Goal: Task Accomplishment & Management: Use online tool/utility

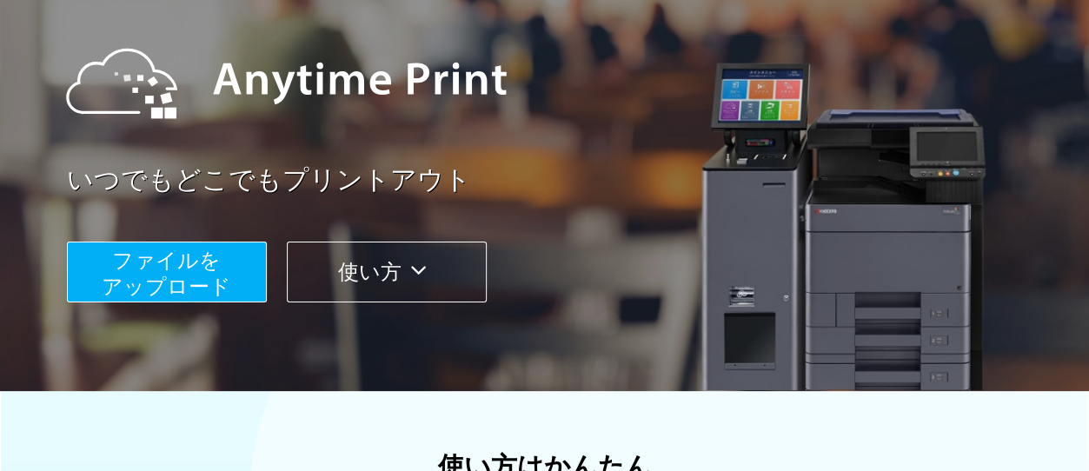
scroll to position [261, 0]
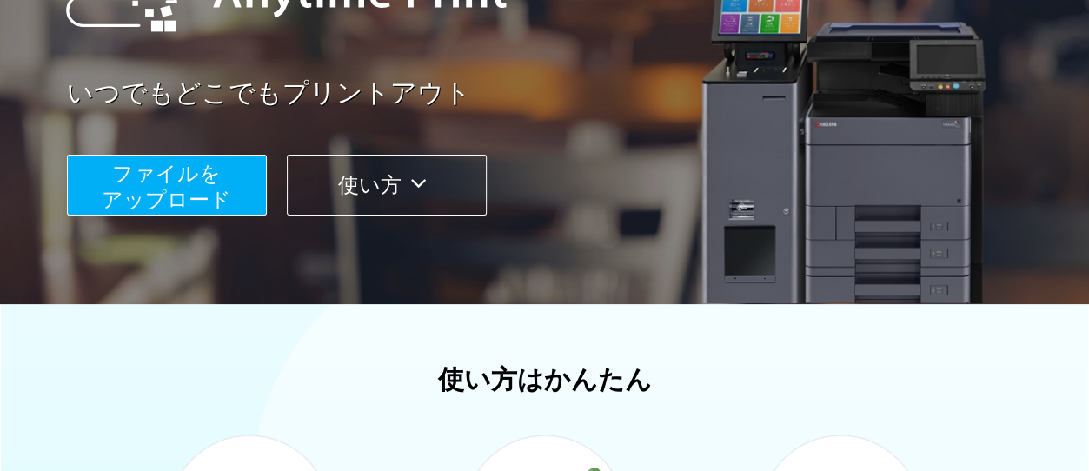
click at [219, 182] on button "ファイルを ​​アップロード" at bounding box center [167, 185] width 200 height 61
click at [222, 185] on span "ファイルを ​​アップロード" at bounding box center [166, 187] width 129 height 50
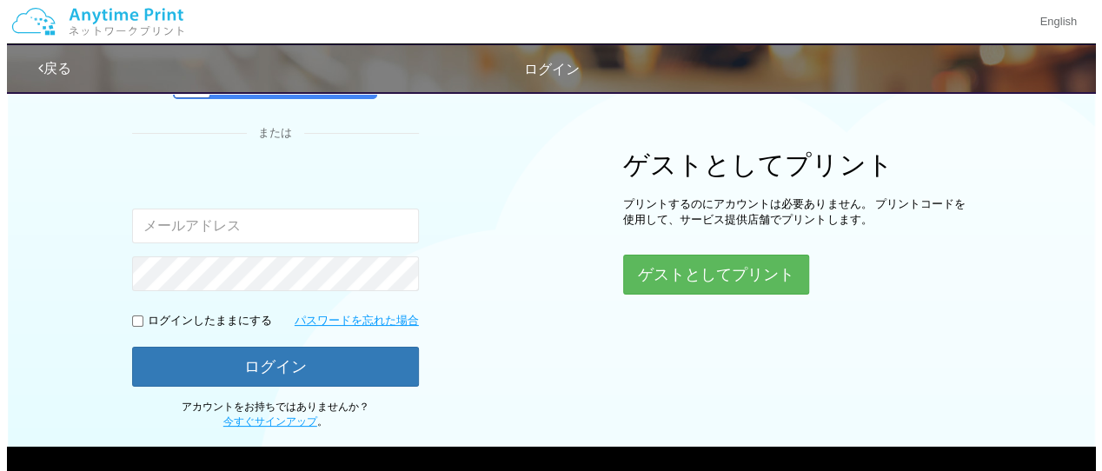
scroll to position [257, 0]
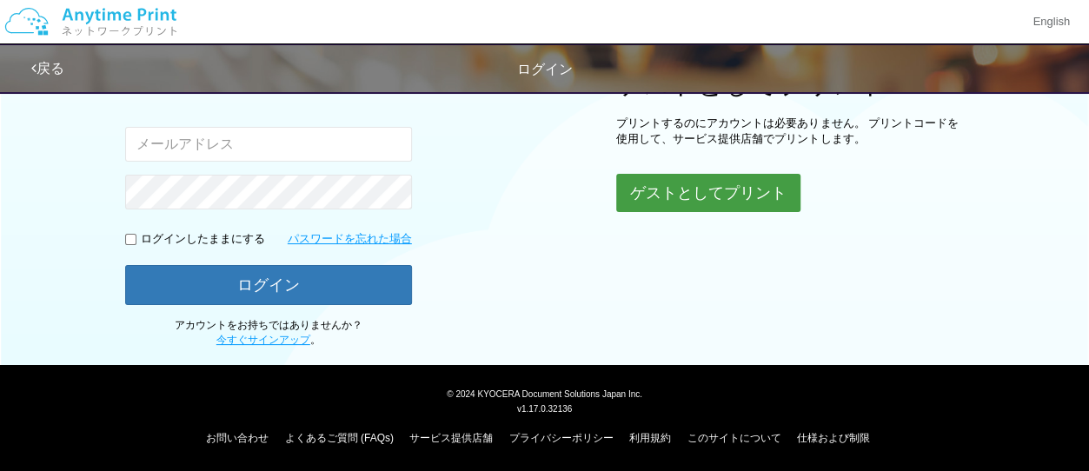
click at [665, 195] on button "ゲストとしてプリント" at bounding box center [708, 193] width 184 height 38
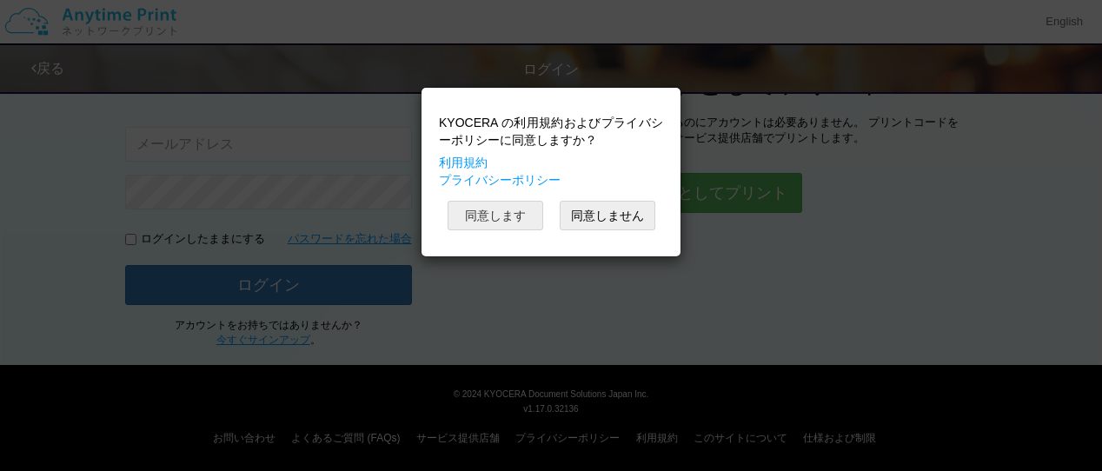
click at [501, 216] on button "同意します" at bounding box center [496, 216] width 96 height 30
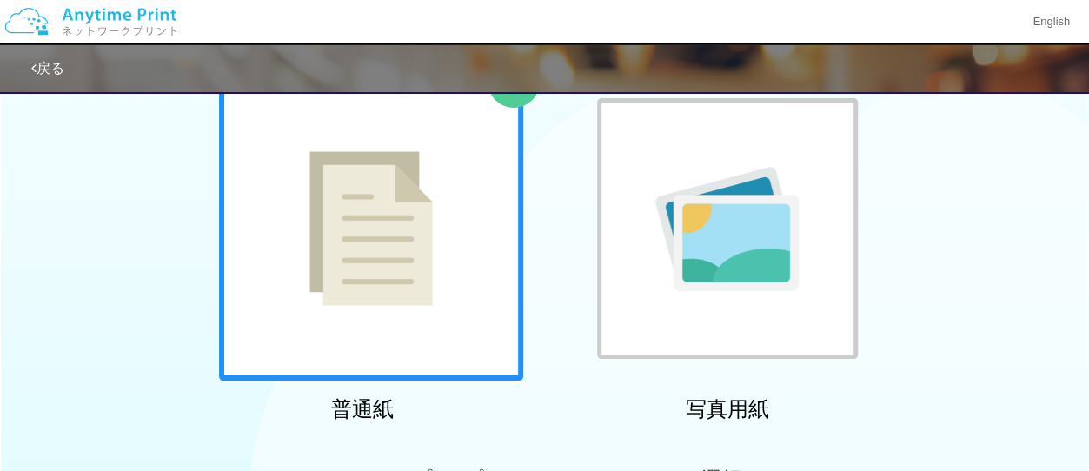
scroll to position [257, 0]
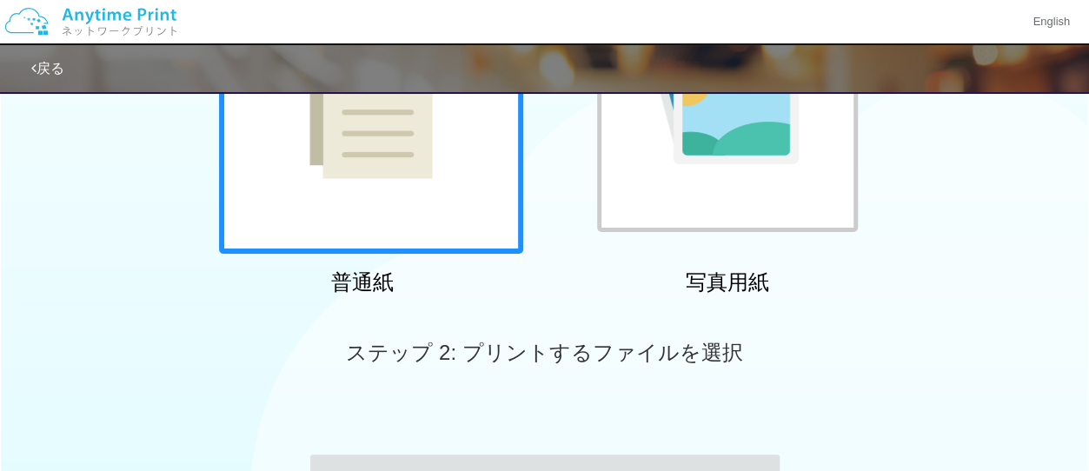
click at [494, 209] on div at bounding box center [371, 102] width 304 height 304
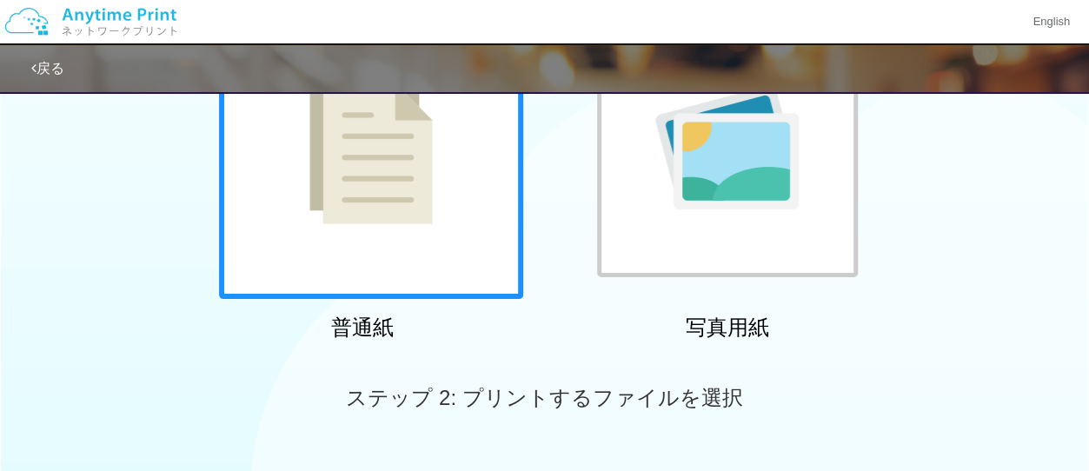
scroll to position [174, 0]
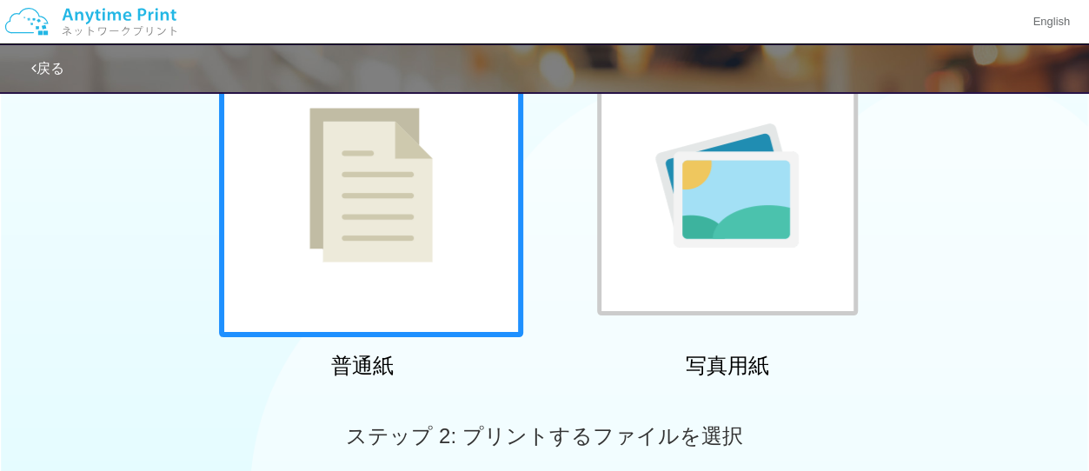
click at [356, 171] on img at bounding box center [370, 185] width 123 height 155
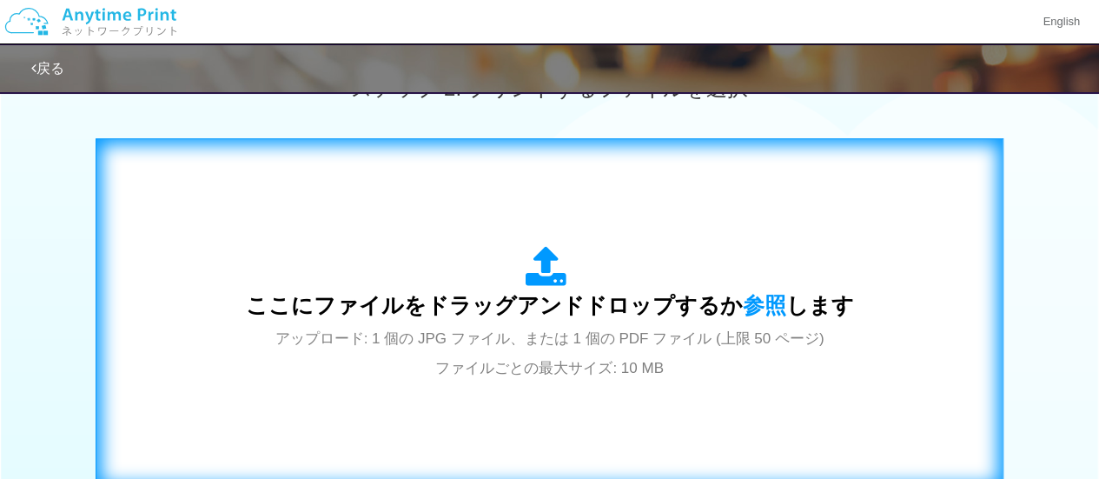
scroll to position [695, 0]
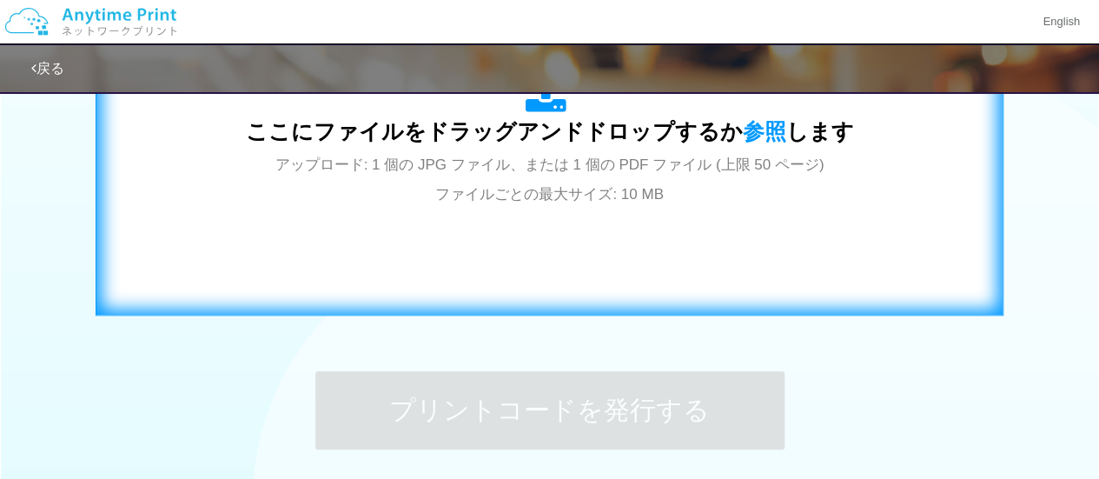
click at [511, 202] on span "アップロード: 1 個の JPG ファイル、または 1 個の PDF ファイル (上限 50 ページ) ファイルごとの最大サイズ: 10 MB" at bounding box center [549, 179] width 549 height 46
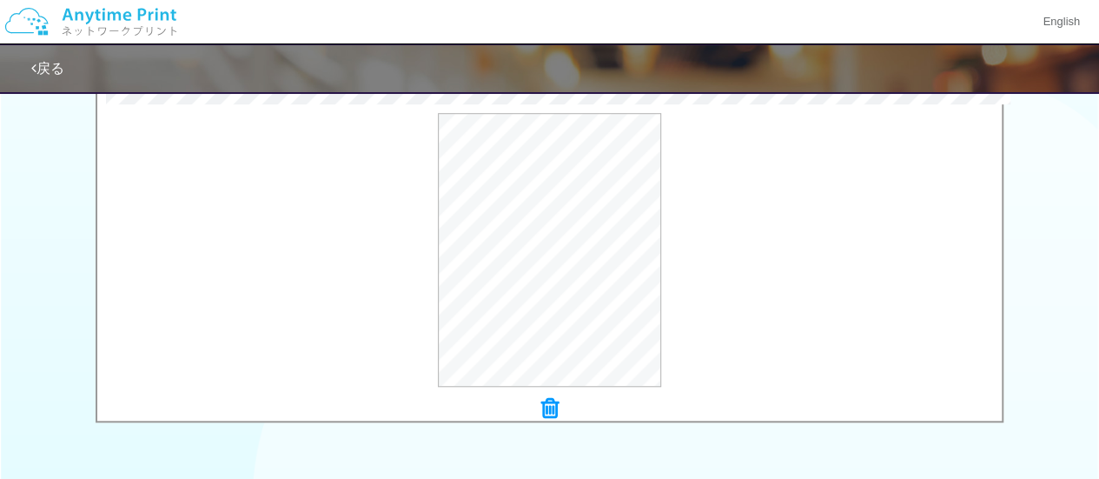
scroll to position [692, 0]
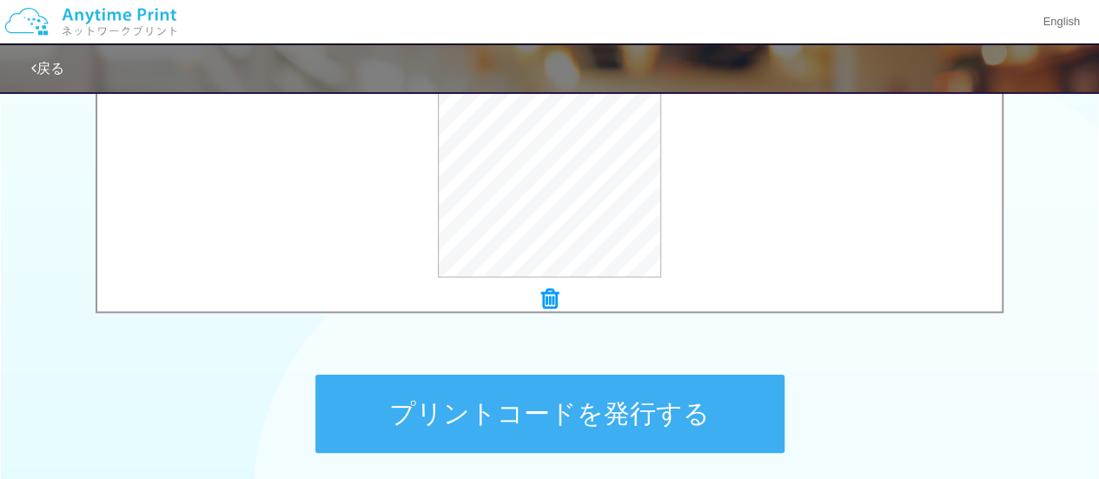
click at [485, 399] on button "プリントコードを発行する" at bounding box center [549, 414] width 469 height 78
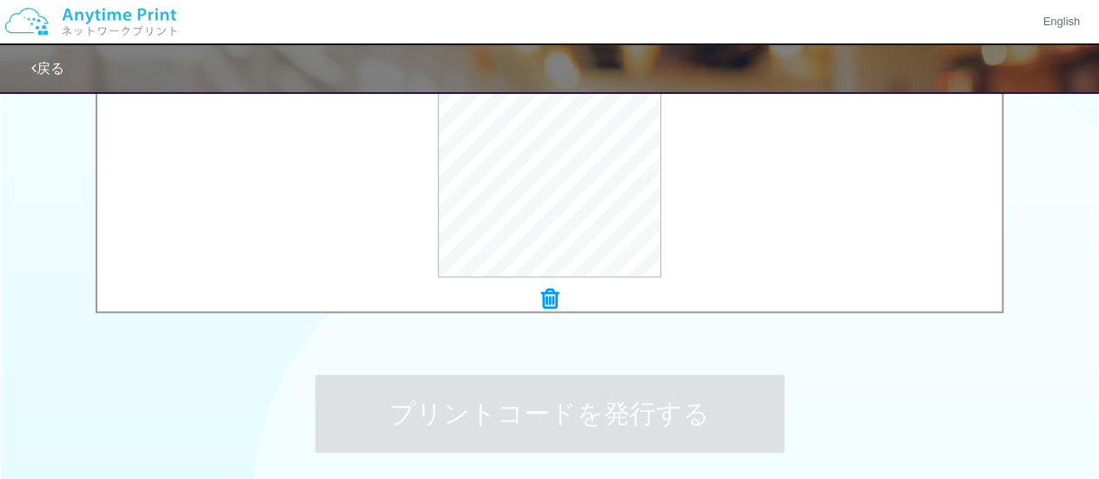
scroll to position [0, 0]
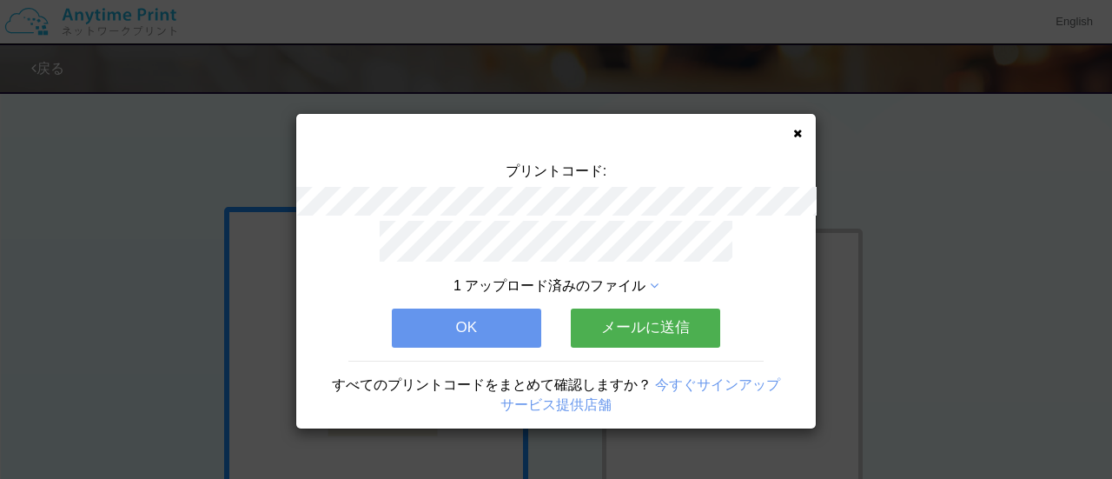
click at [496, 319] on button "OK" at bounding box center [466, 327] width 149 height 38
